Goal: Transaction & Acquisition: Obtain resource

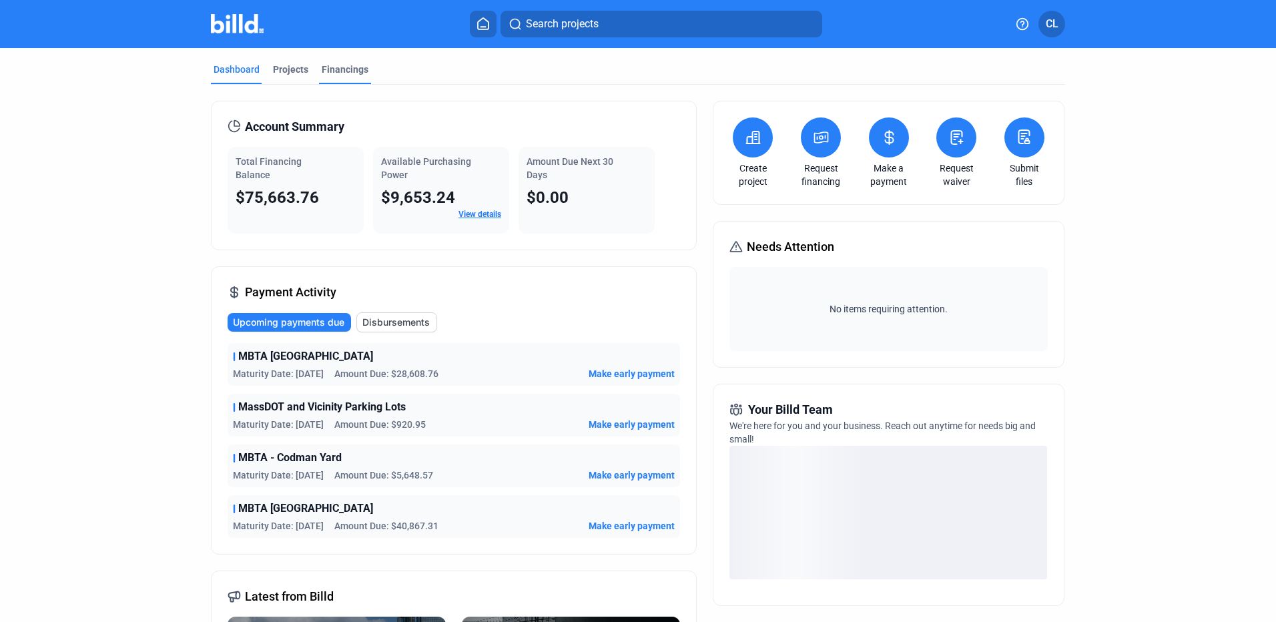
click at [339, 74] on div "Financings" at bounding box center [345, 69] width 47 height 13
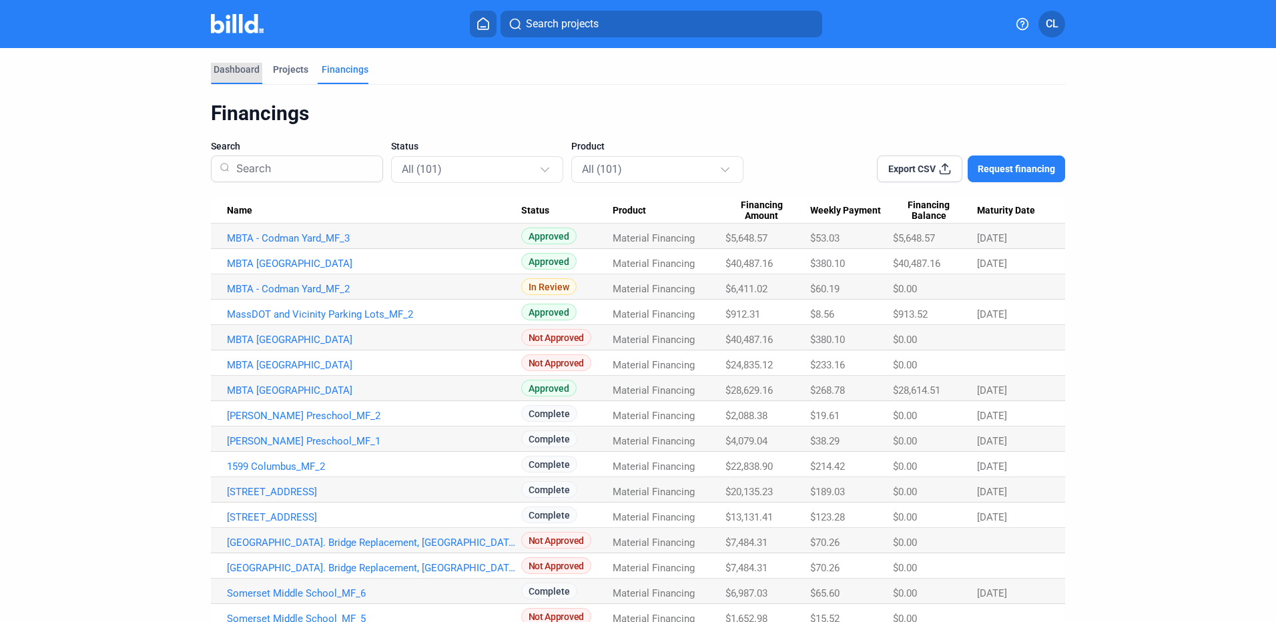
click at [246, 67] on div "Dashboard" at bounding box center [236, 69] width 46 height 13
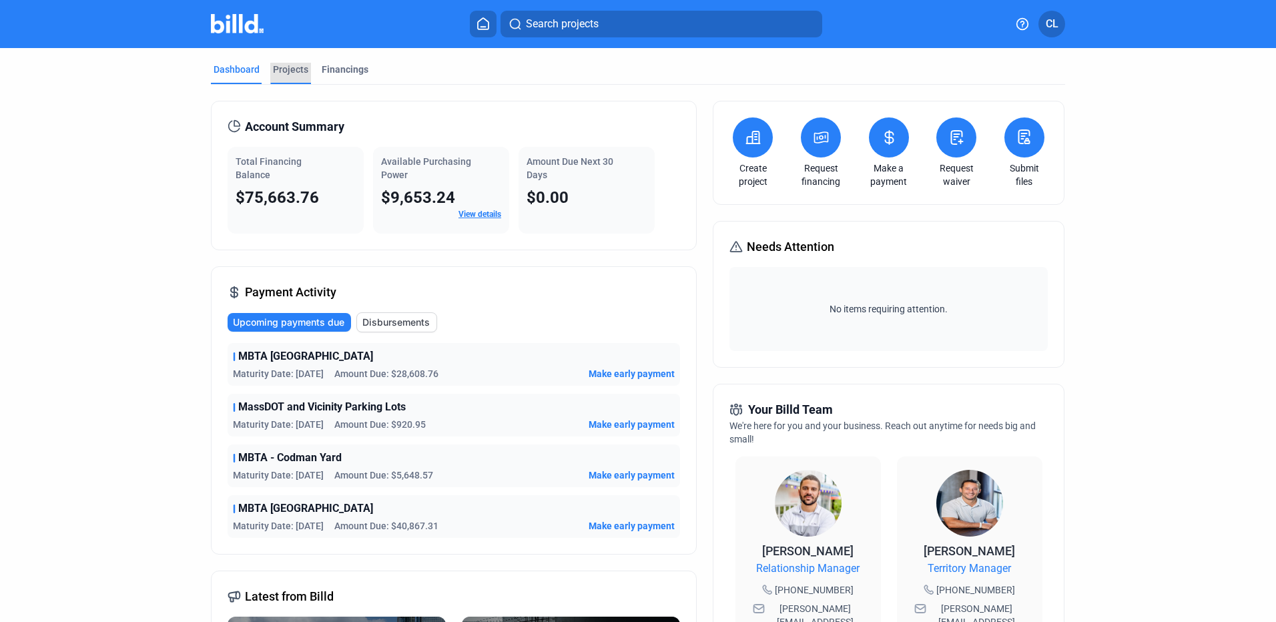
click at [288, 77] on div "Projects" at bounding box center [290, 73] width 41 height 21
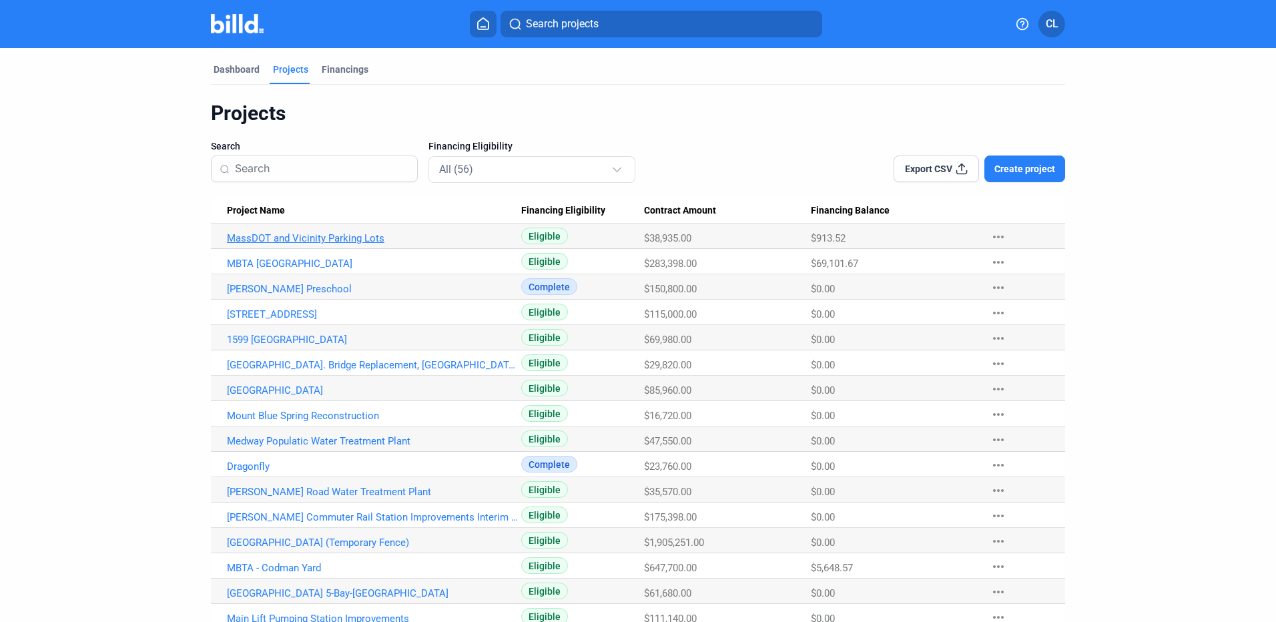
click at [350, 242] on link "MassDOT and Vicinity Parking Lots" at bounding box center [374, 238] width 294 height 12
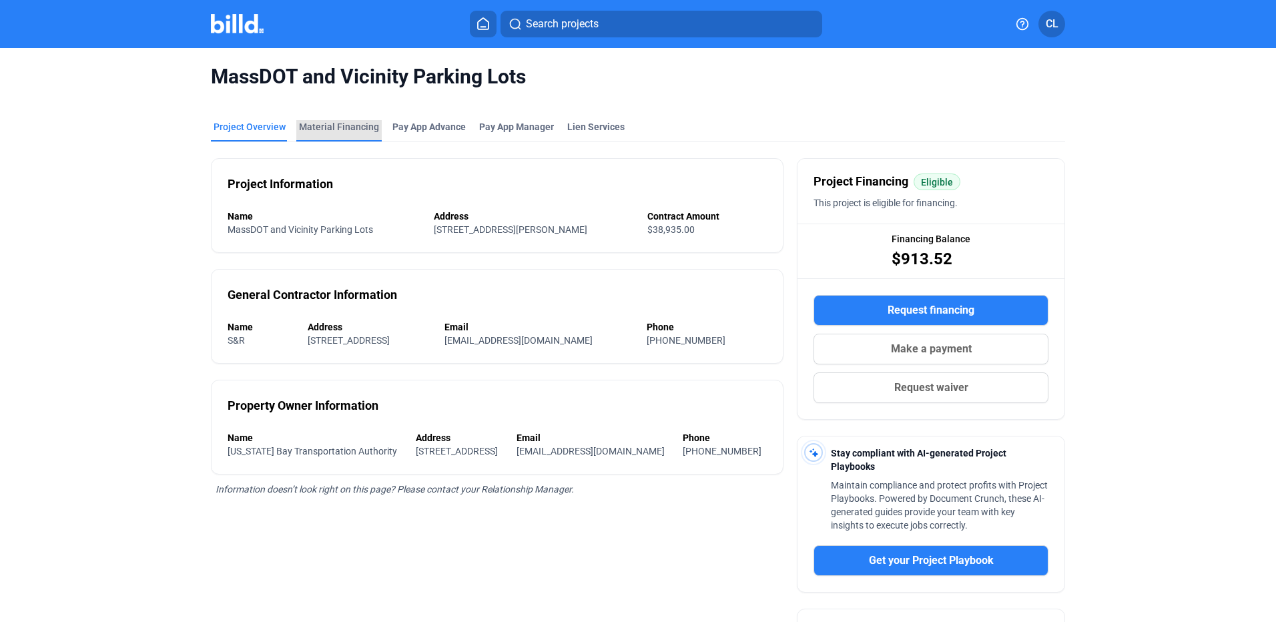
click at [354, 127] on div "Material Financing" at bounding box center [339, 126] width 80 height 13
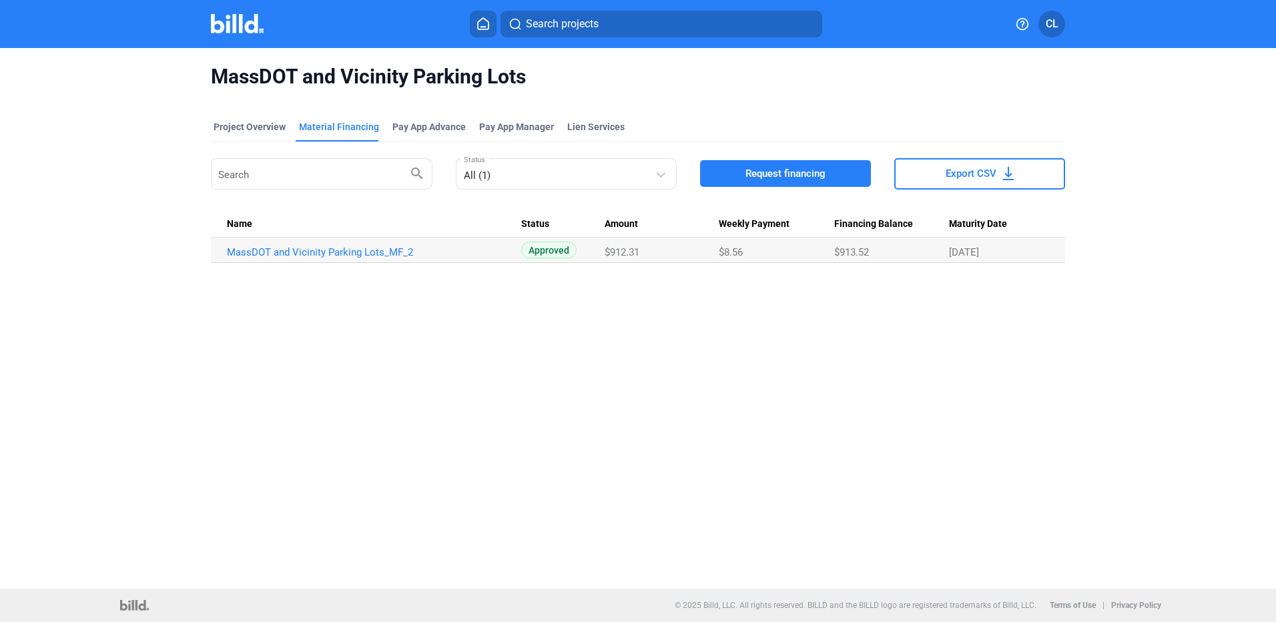
click at [478, 21] on icon at bounding box center [483, 23] width 11 height 11
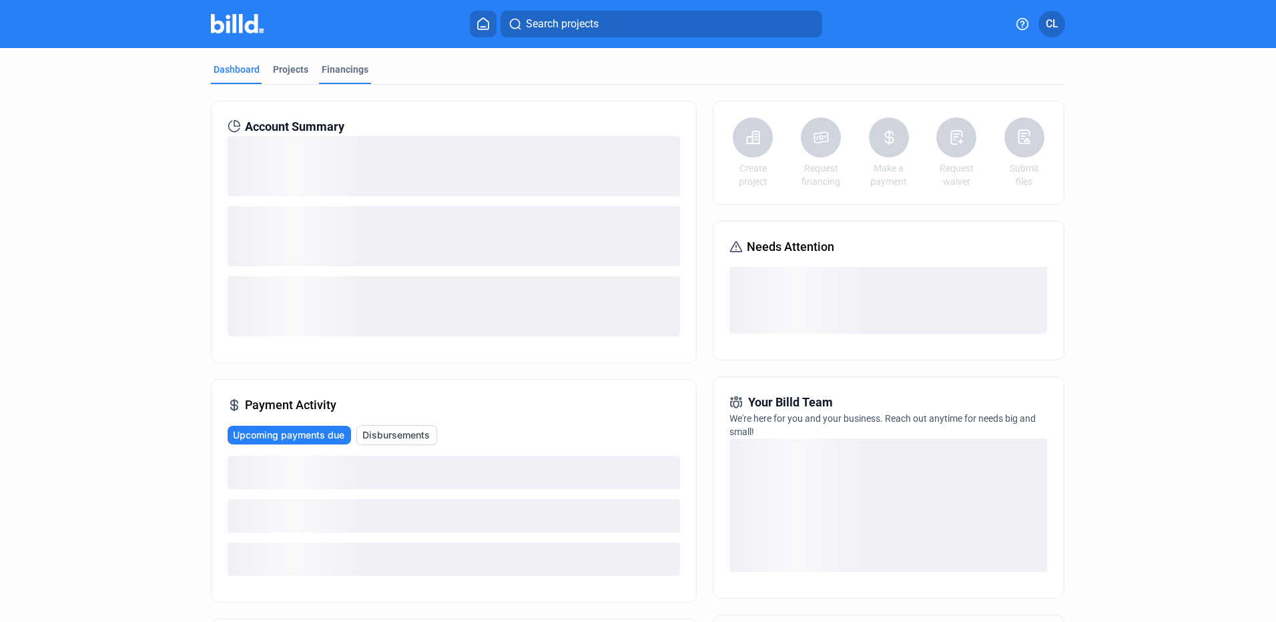
click at [338, 73] on div "Financings" at bounding box center [345, 69] width 47 height 13
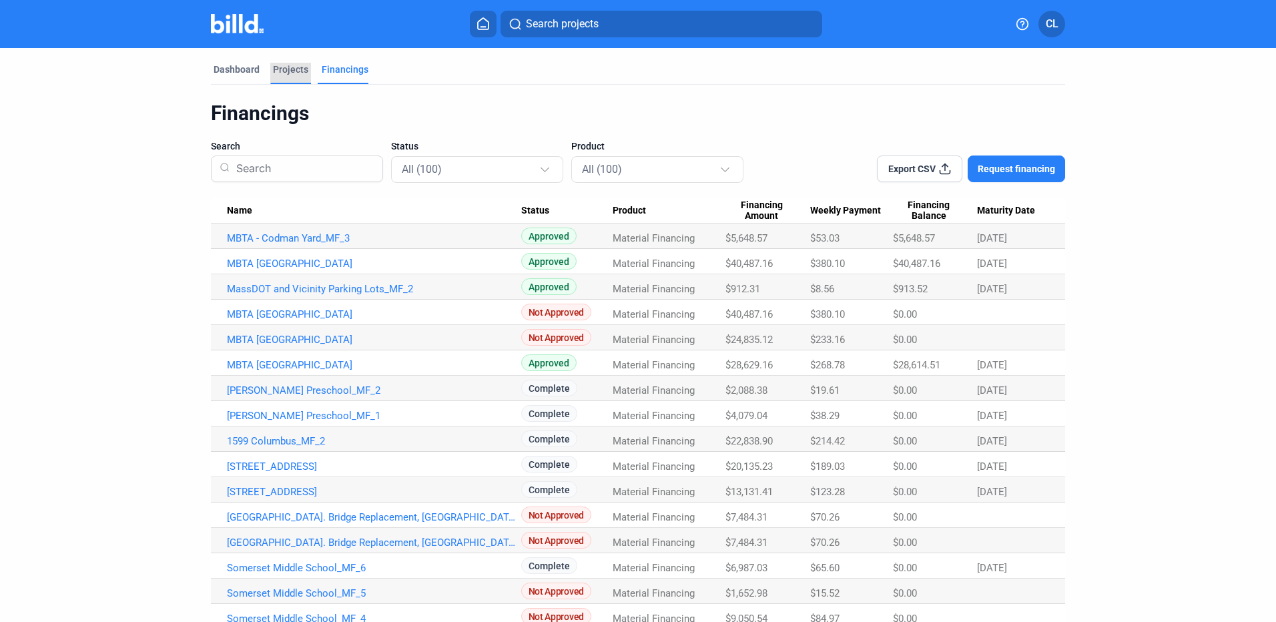
click at [300, 64] on div "Projects" at bounding box center [290, 69] width 35 height 13
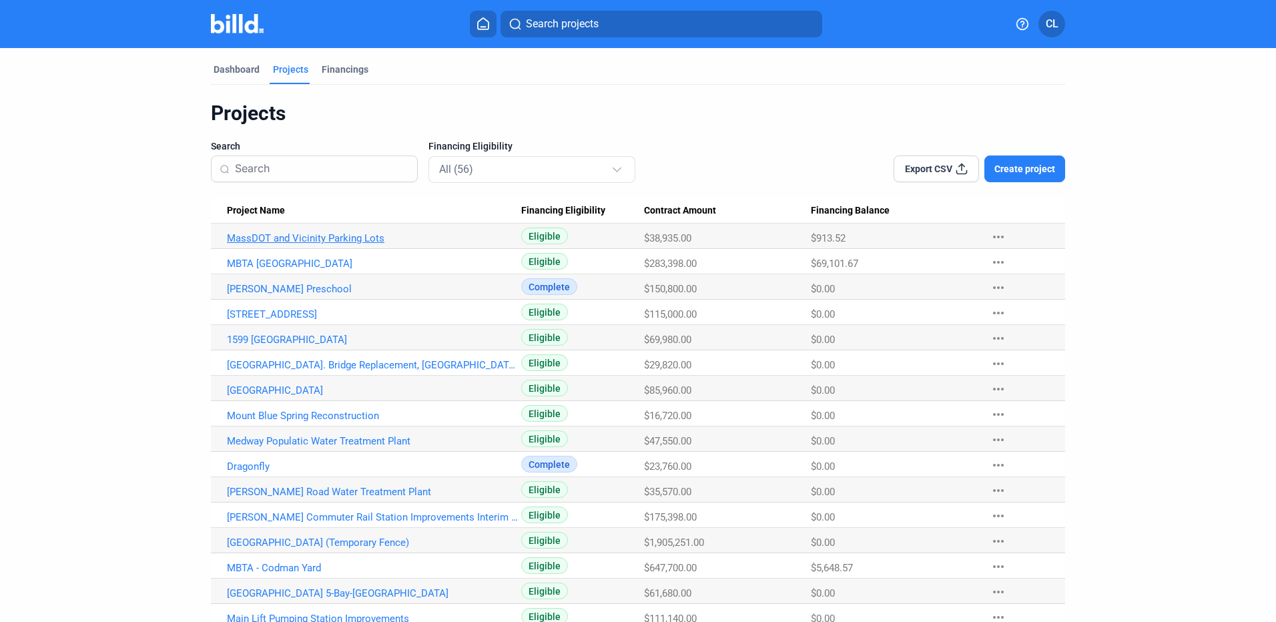
click at [354, 243] on link "MassDOT and Vicinity Parking Lots" at bounding box center [374, 238] width 294 height 12
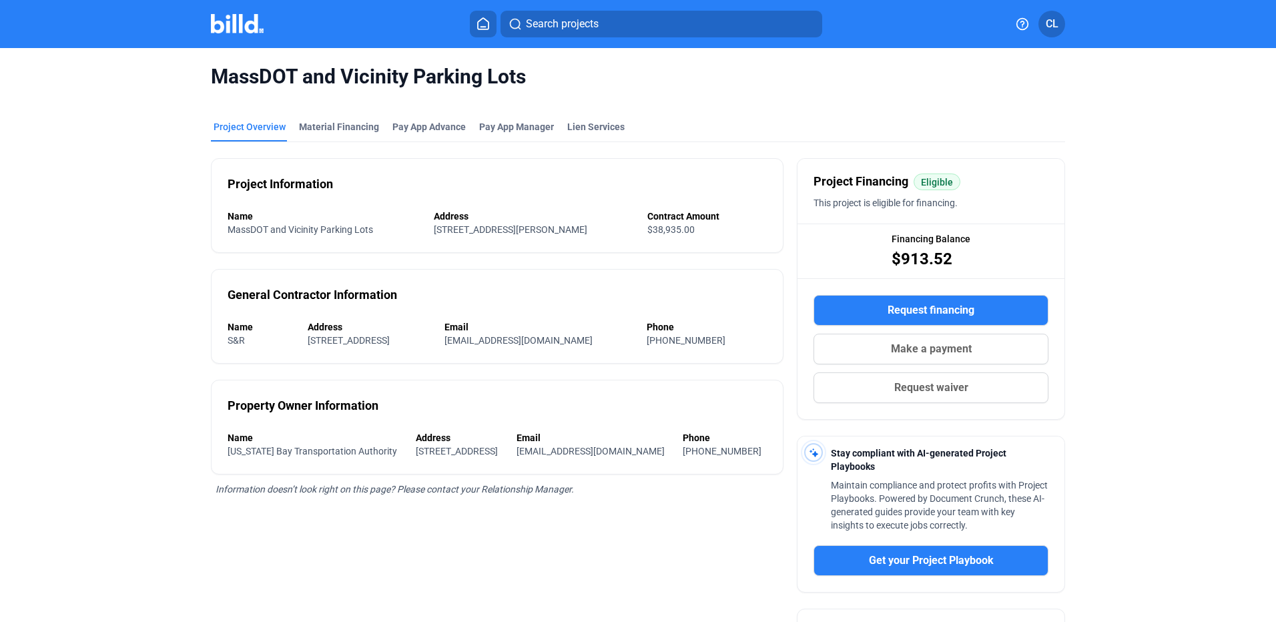
click at [354, 181] on div "Project Information Name MassDOT and Vicinity Parking Lots Address 185 Kneeland…" at bounding box center [497, 205] width 572 height 95
click at [342, 120] on div "Material Financing" at bounding box center [339, 126] width 80 height 13
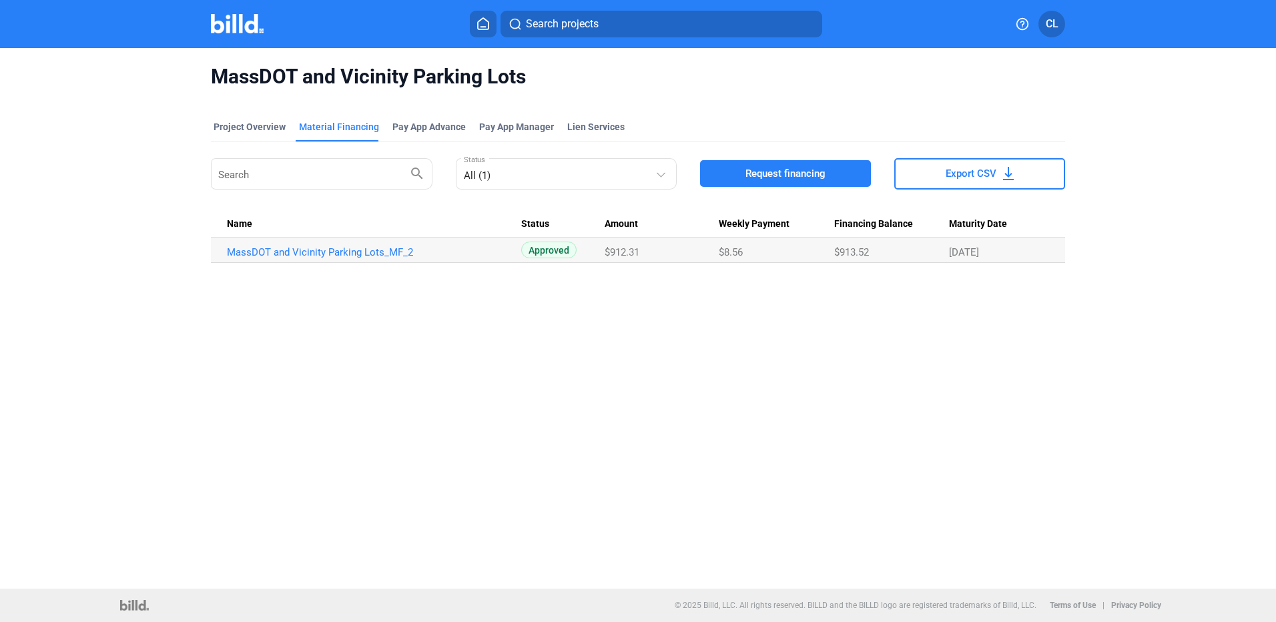
click at [779, 184] on button "Request financing" at bounding box center [785, 173] width 171 height 27
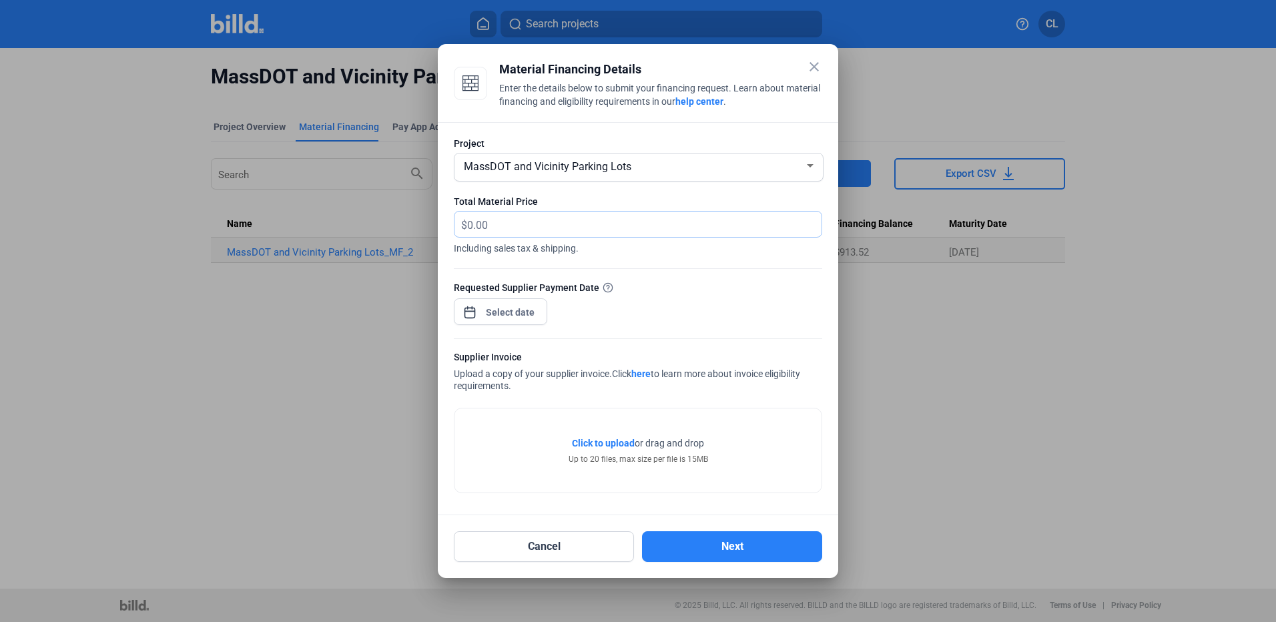
click at [737, 225] on input "text" at bounding box center [644, 224] width 354 height 26
click at [630, 222] on input "text" at bounding box center [644, 224] width 354 height 26
type input "15,651.76"
click at [513, 310] on div "close Material Financing Details Enter the details below to submit your financi…" at bounding box center [638, 311] width 1276 height 622
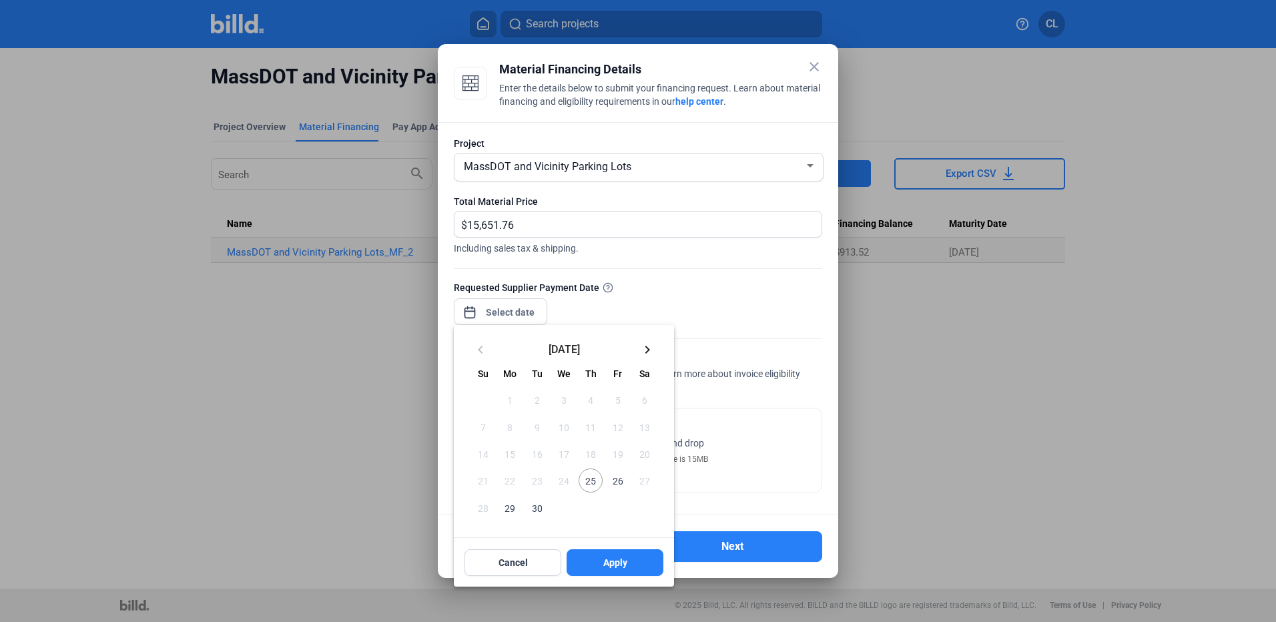
click at [588, 474] on span "25" at bounding box center [590, 480] width 24 height 24
click at [611, 568] on span "Apply" at bounding box center [615, 562] width 24 height 13
click at [590, 563] on button "Apply" at bounding box center [614, 562] width 97 height 27
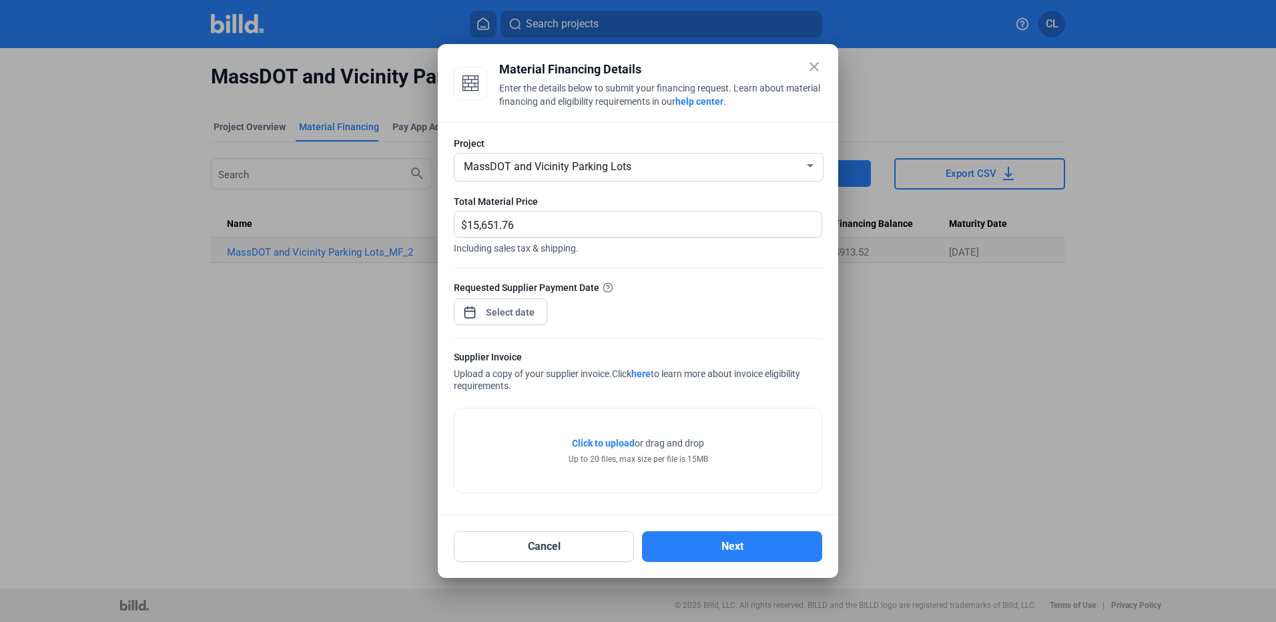
click at [607, 443] on span "Click to upload" at bounding box center [603, 443] width 63 height 11
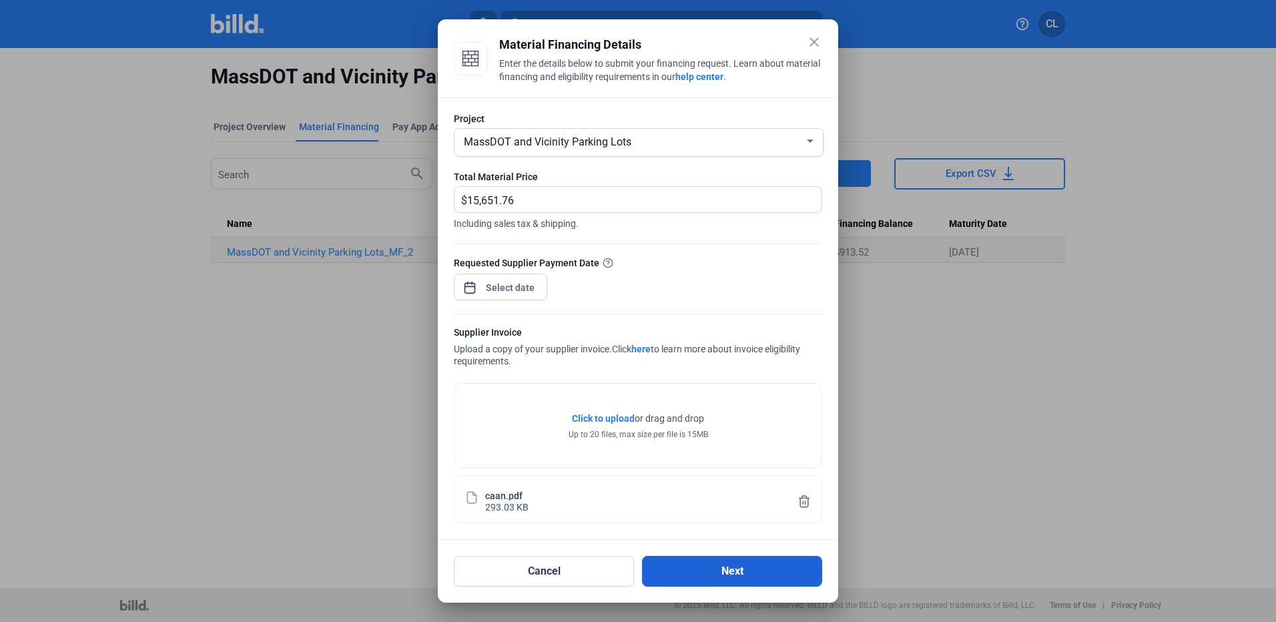
click at [681, 575] on button "Next" at bounding box center [732, 571] width 180 height 31
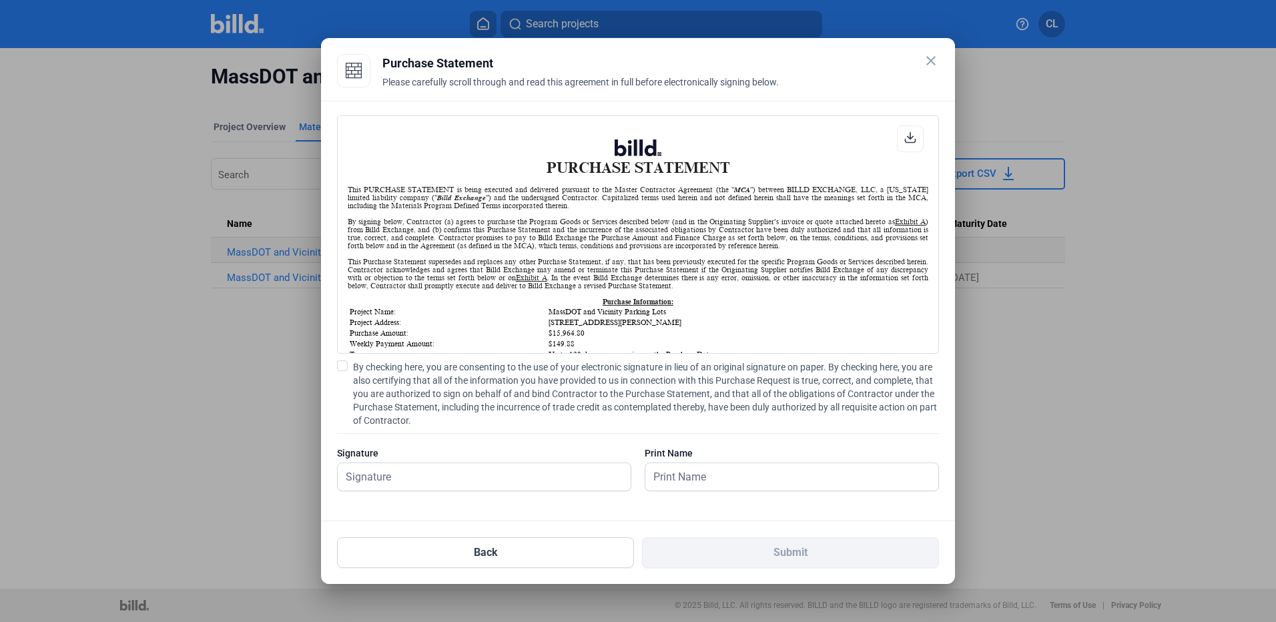
scroll to position [1, 0]
click at [344, 370] on span at bounding box center [342, 365] width 11 height 11
click at [0, 0] on input "By checking here, you are consenting to the use of your electronic signature in…" at bounding box center [0, 0] width 0 height 0
click at [368, 473] on input "text" at bounding box center [484, 476] width 293 height 27
type input "[PERSON_NAME]"
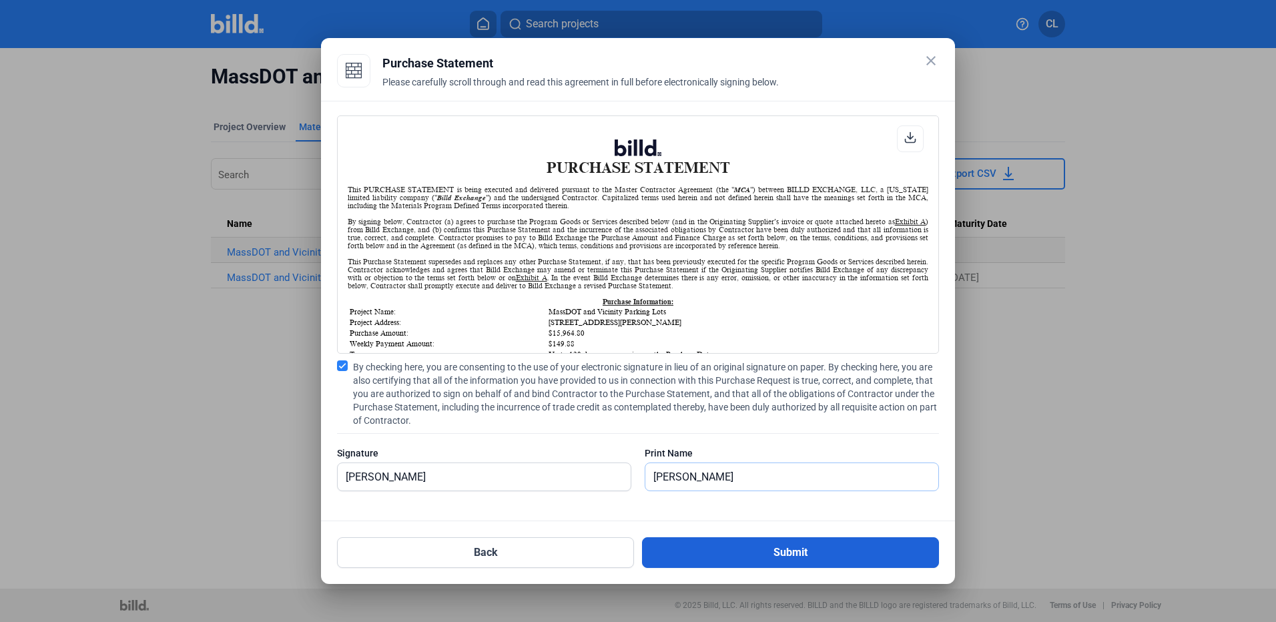
type input "[PERSON_NAME]"
click at [723, 556] on button "Submit" at bounding box center [790, 552] width 297 height 31
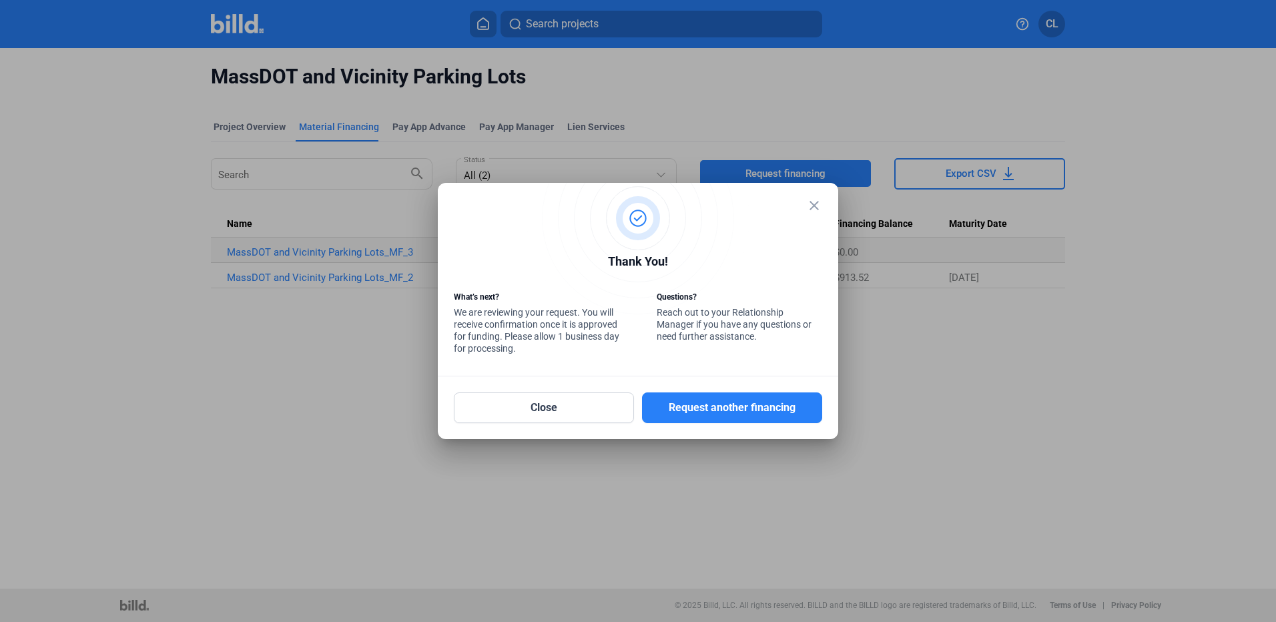
click at [821, 209] on mat-icon "close" at bounding box center [814, 205] width 16 height 16
